Goal: Task Accomplishment & Management: Manage account settings

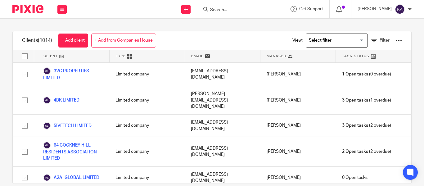
scroll to position [522, 0]
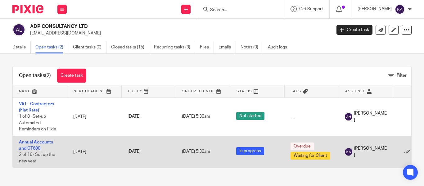
click at [30, 145] on td "Annual Accounts and CT600 2 of 16 · Set up the new year" at bounding box center [40, 152] width 54 height 32
click at [30, 151] on td "Annual Accounts and CT600 2 of 16 · Set up the new year" at bounding box center [40, 152] width 54 height 32
click at [29, 145] on td "Annual Accounts and CT600 2 of 16 · Set up the new year" at bounding box center [40, 152] width 54 height 32
click at [29, 149] on link "Annual Accounts and CT600" at bounding box center [36, 145] width 34 height 11
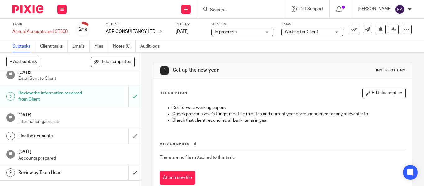
scroll to position [68, 0]
click at [295, 34] on span "Waiting for Client" at bounding box center [307, 32] width 47 height 7
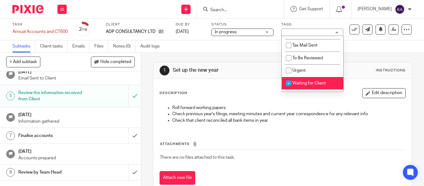
scroll to position [47, 0]
click at [291, 77] on li "Waiting for Client" at bounding box center [312, 83] width 61 height 13
checkbox input "false"
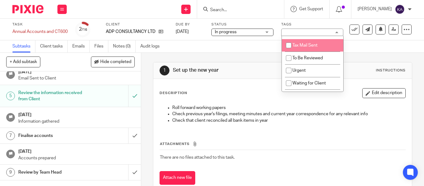
click at [287, 43] on input "checkbox" at bounding box center [289, 45] width 12 height 12
checkbox input "true"
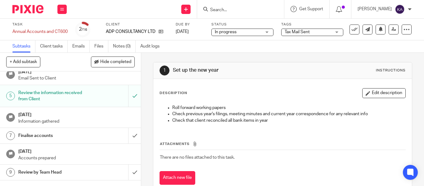
click at [213, 72] on h1 "Set up the new year" at bounding box center [234, 70] width 123 height 7
click at [125, 135] on input "submit" at bounding box center [70, 135] width 141 height 16
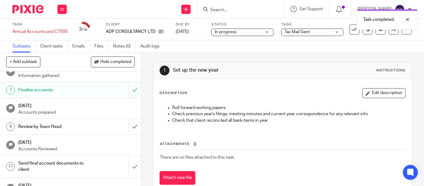
scroll to position [120, 0]
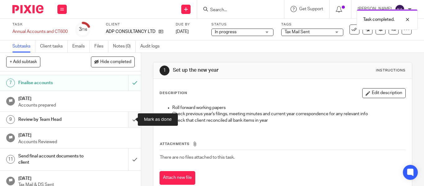
click at [130, 120] on input "submit" at bounding box center [70, 120] width 141 height 16
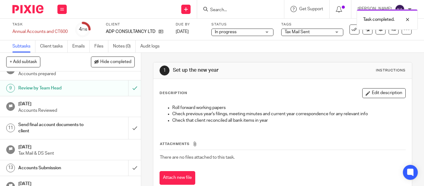
scroll to position [152, 0]
click at [127, 123] on input "submit" at bounding box center [70, 128] width 141 height 22
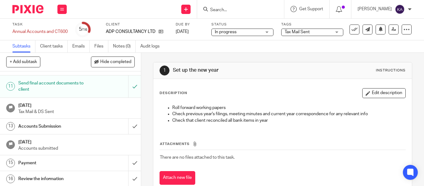
scroll to position [194, 0]
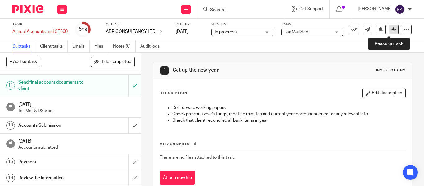
click at [391, 29] on icon at bounding box center [393, 29] width 5 height 5
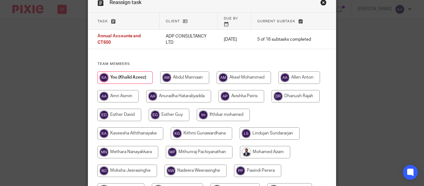
scroll to position [62, 0]
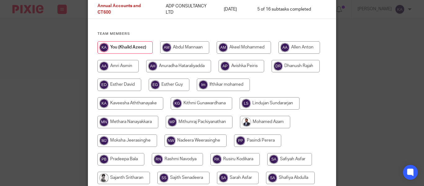
click at [211, 60] on input "radio" at bounding box center [178, 66] width 65 height 12
radio input "true"
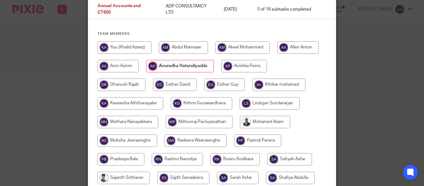
scroll to position [168, 0]
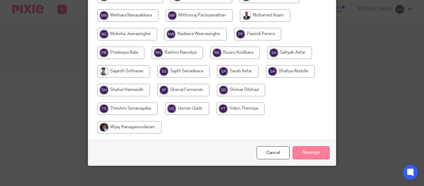
click at [306, 146] on input "Reassign" at bounding box center [311, 152] width 37 height 13
